Goal: Find specific page/section

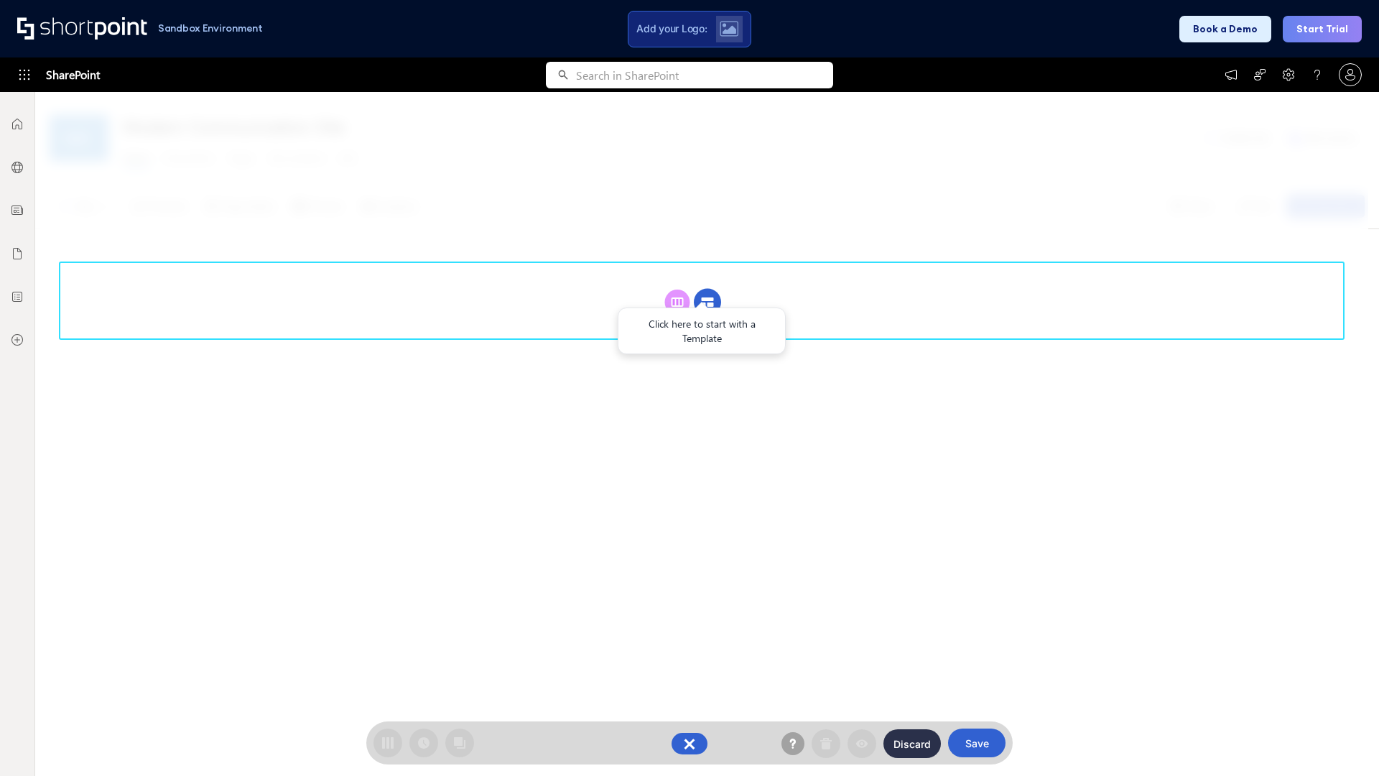
click at [708, 302] on circle at bounding box center [707, 302] width 27 height 27
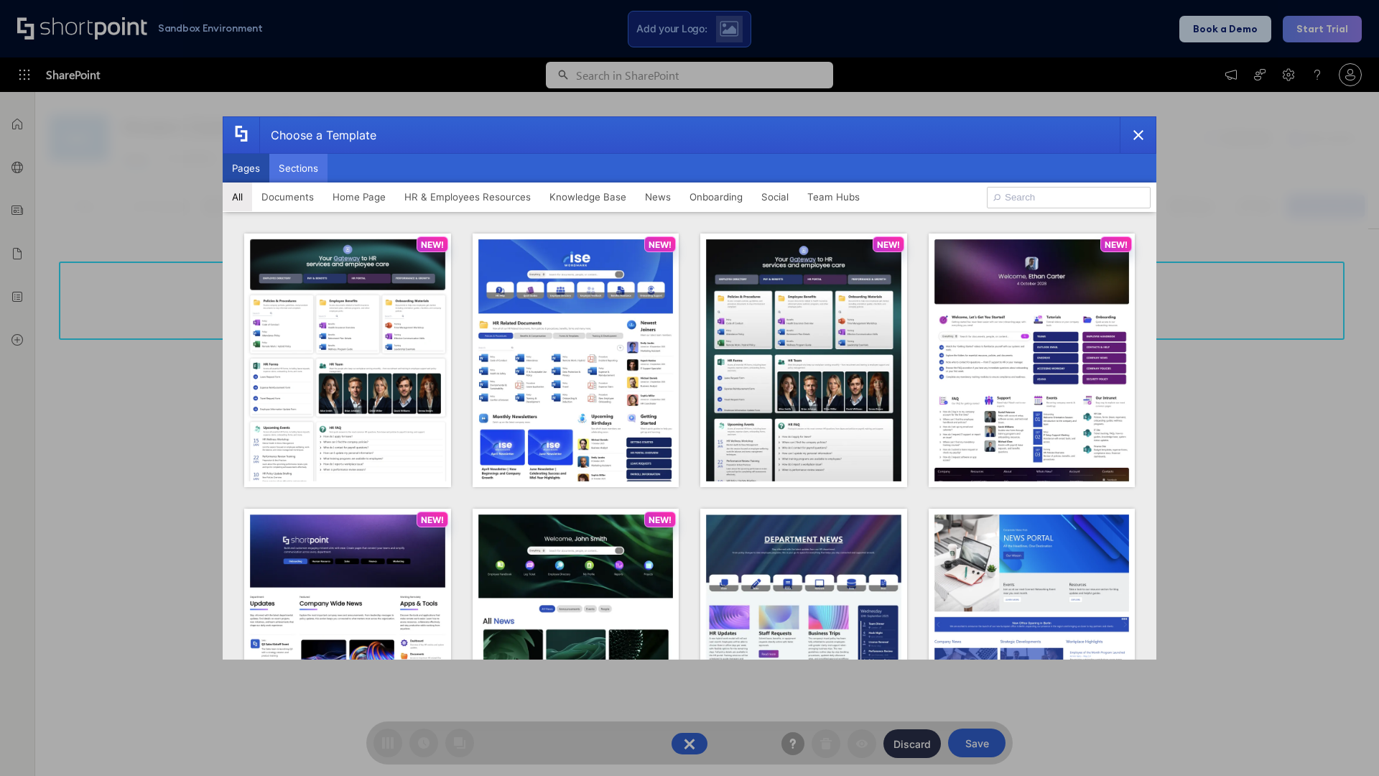
click at [298, 168] on button "Sections" at bounding box center [298, 168] width 58 height 29
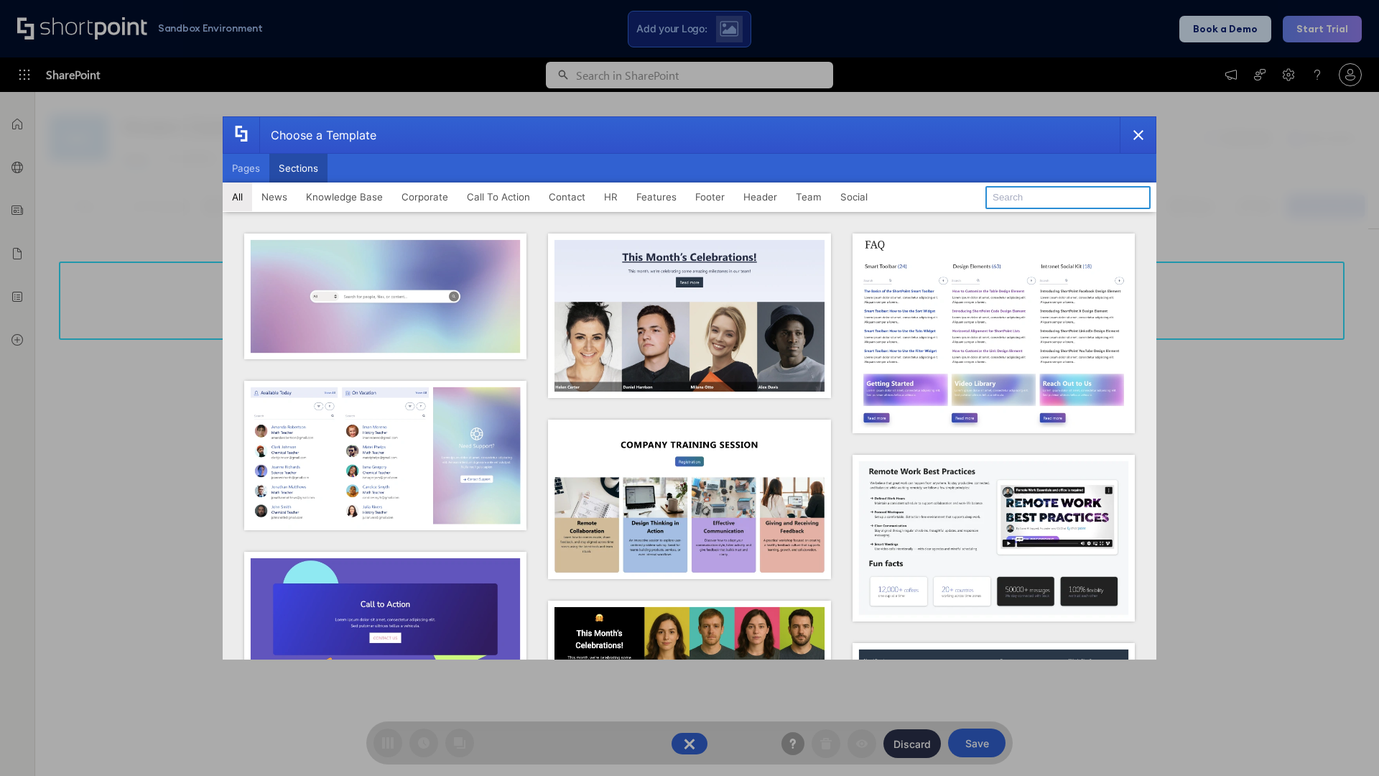
type input "Upcoming Vacations"
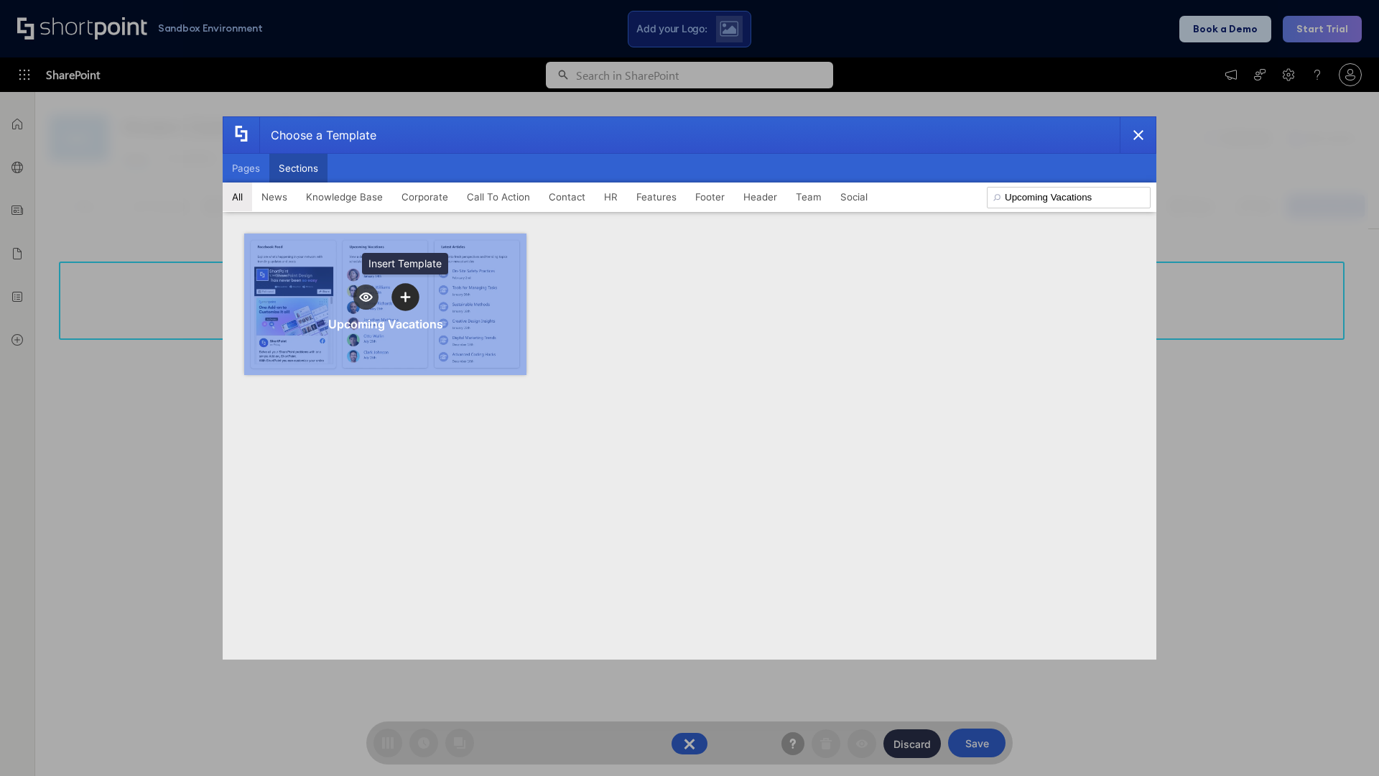
click at [405, 297] on icon "template selector" at bounding box center [405, 297] width 10 height 10
